Goal: Check status: Check status

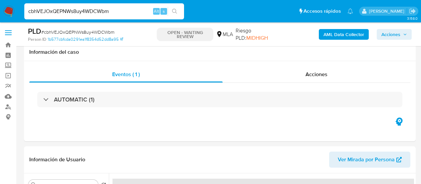
select select "10"
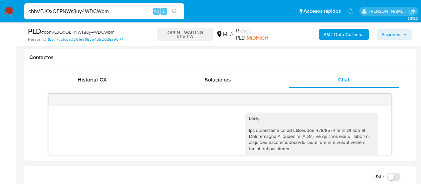
click at [73, 12] on input "cbhVEJOxQEPNWs8uy4WDCWbm" at bounding box center [104, 11] width 160 height 9
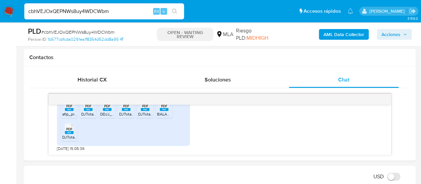
click at [73, 12] on input "cbhVEJOxQEPNWs8uy4WDCWbm" at bounding box center [104, 11] width 160 height 9
paste input "dyY55W05Qbp02TdoXjv7Mvyt"
type input "dyY55W05Qbp02TdoXjv7Mvyt"
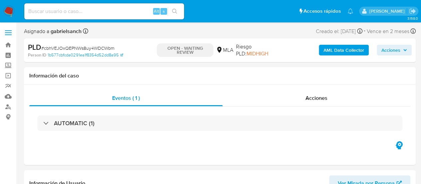
click at [88, 12] on input at bounding box center [104, 11] width 160 height 9
select select "10"
paste input "dyY55W05Qbp02TdoXjv7Mvyt"
type input "dyY55W05Qbp02TdoXjv7Mvyt"
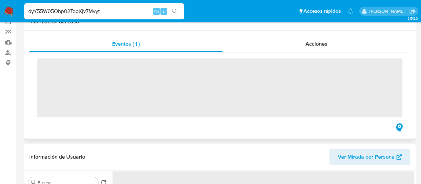
scroll to position [167, 0]
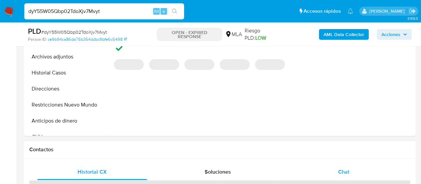
select select "10"
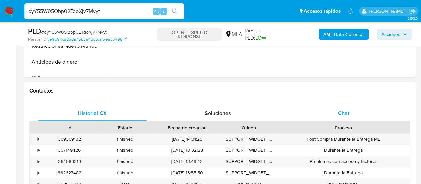
click at [338, 110] on span "Chat" at bounding box center [343, 113] width 11 height 8
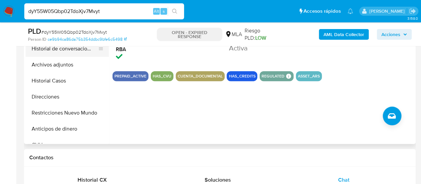
scroll to position [200, 0]
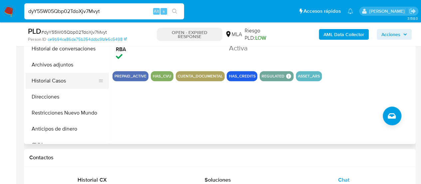
click at [53, 75] on button "Historial Casos" at bounding box center [65, 81] width 78 height 16
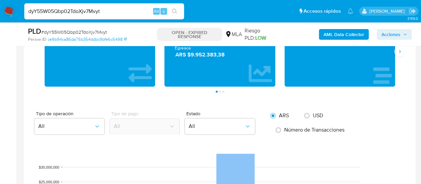
scroll to position [433, 0]
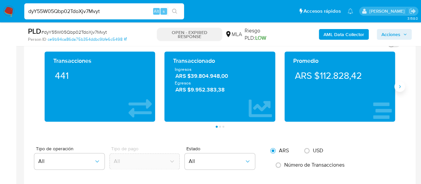
click at [401, 86] on icon "Siguiente" at bounding box center [399, 86] width 5 height 5
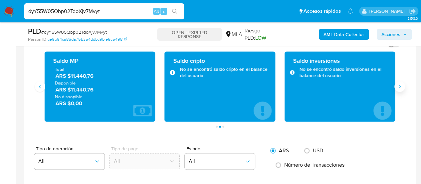
click at [401, 86] on icon "Siguiente" at bounding box center [399, 86] width 5 height 5
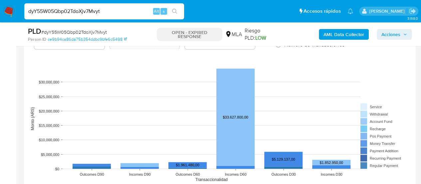
scroll to position [566, 0]
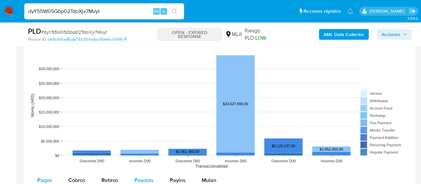
click at [145, 177] on span "Payouts" at bounding box center [144, 180] width 19 height 8
select select "10"
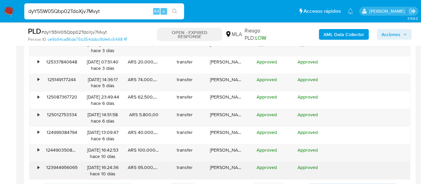
scroll to position [833, 0]
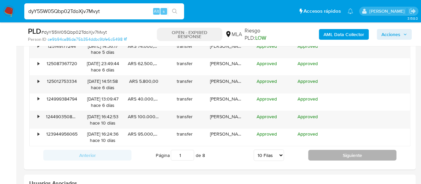
click at [340, 150] on button "Siguiente" at bounding box center [352, 155] width 88 height 11
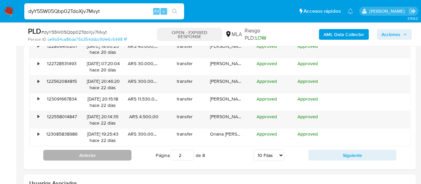
click at [110, 151] on button "Anterior" at bounding box center [87, 155] width 88 height 11
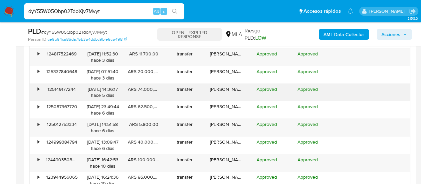
scroll to position [866, 0]
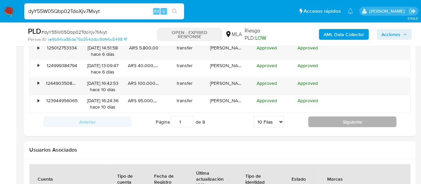
click at [328, 123] on button "Siguiente" at bounding box center [352, 121] width 88 height 11
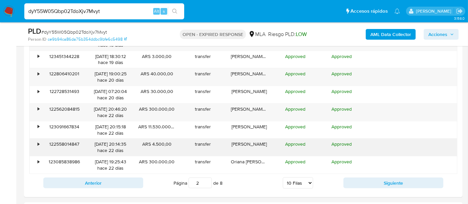
scroll to position [840, 0]
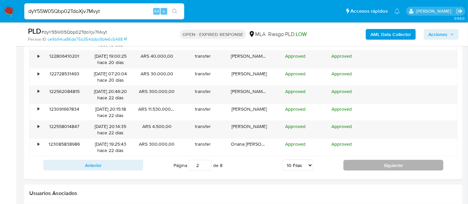
click at [359, 167] on button "Siguiente" at bounding box center [393, 165] width 100 height 11
click at [392, 160] on button "Siguiente" at bounding box center [393, 165] width 100 height 11
click at [374, 168] on button "Siguiente" at bounding box center [393, 165] width 100 height 11
type input "5"
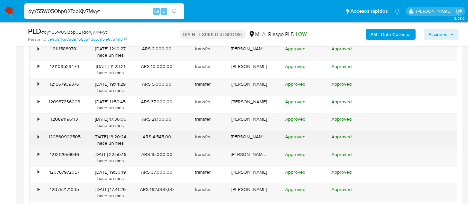
scroll to position [766, 0]
